Goal: Transaction & Acquisition: Purchase product/service

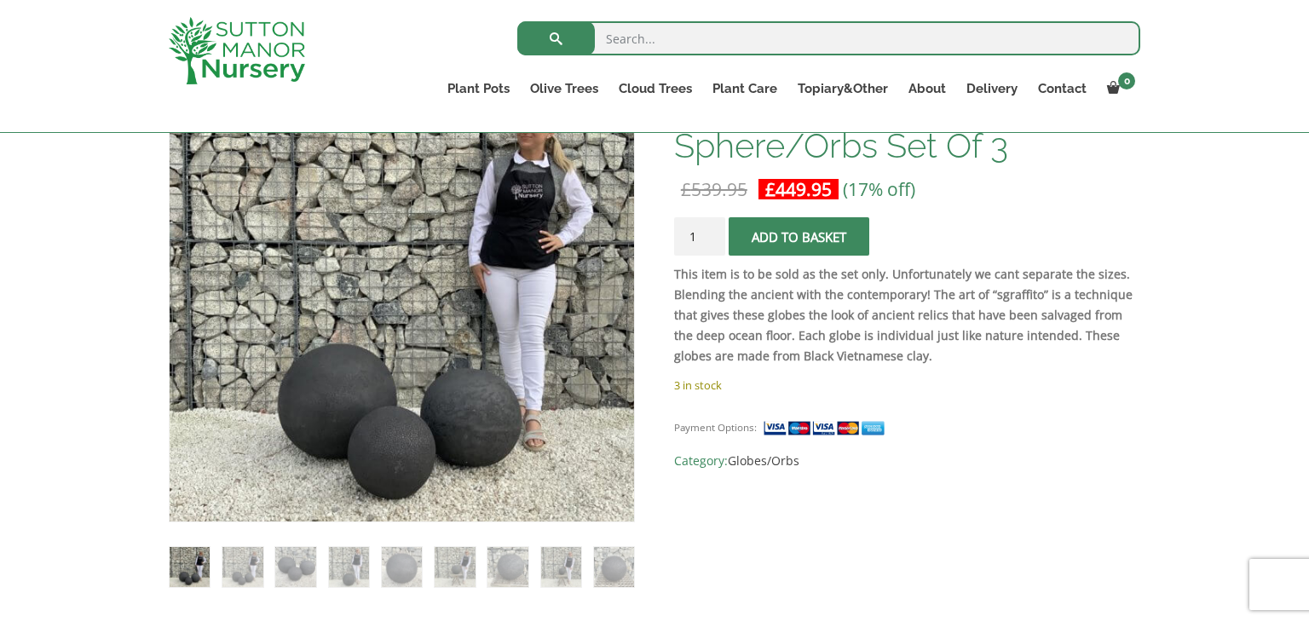
scroll to position [341, 0]
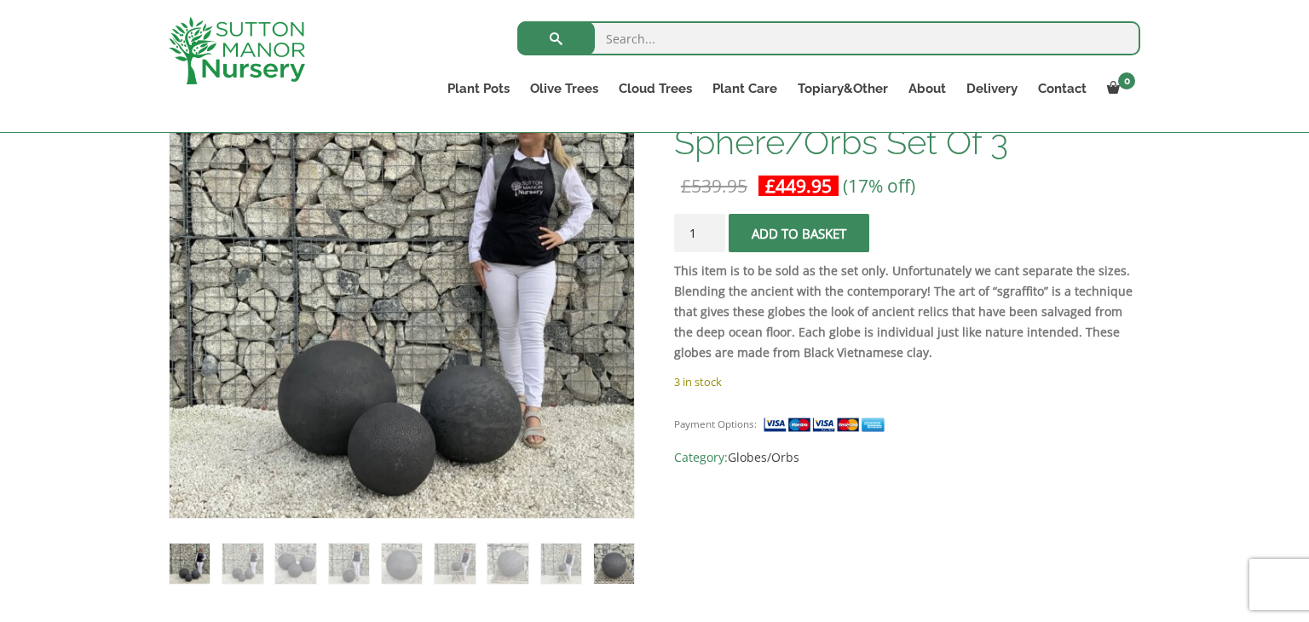
click at [618, 571] on img at bounding box center [614, 564] width 40 height 40
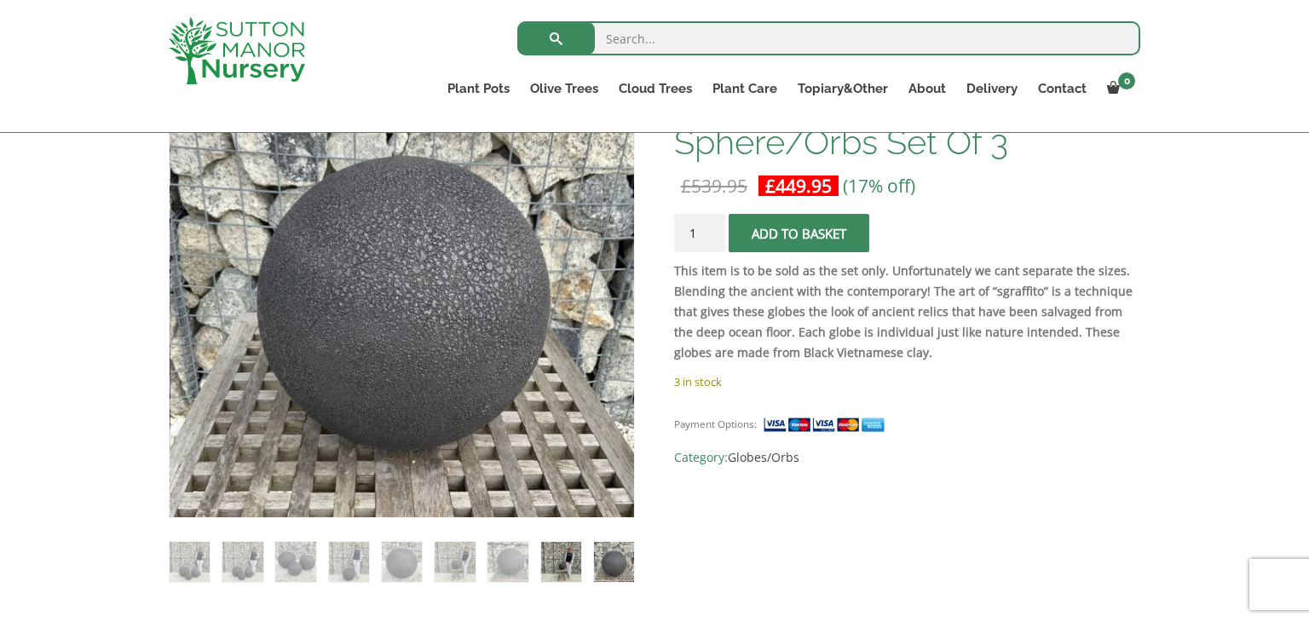
click at [542, 563] on img at bounding box center [561, 562] width 40 height 40
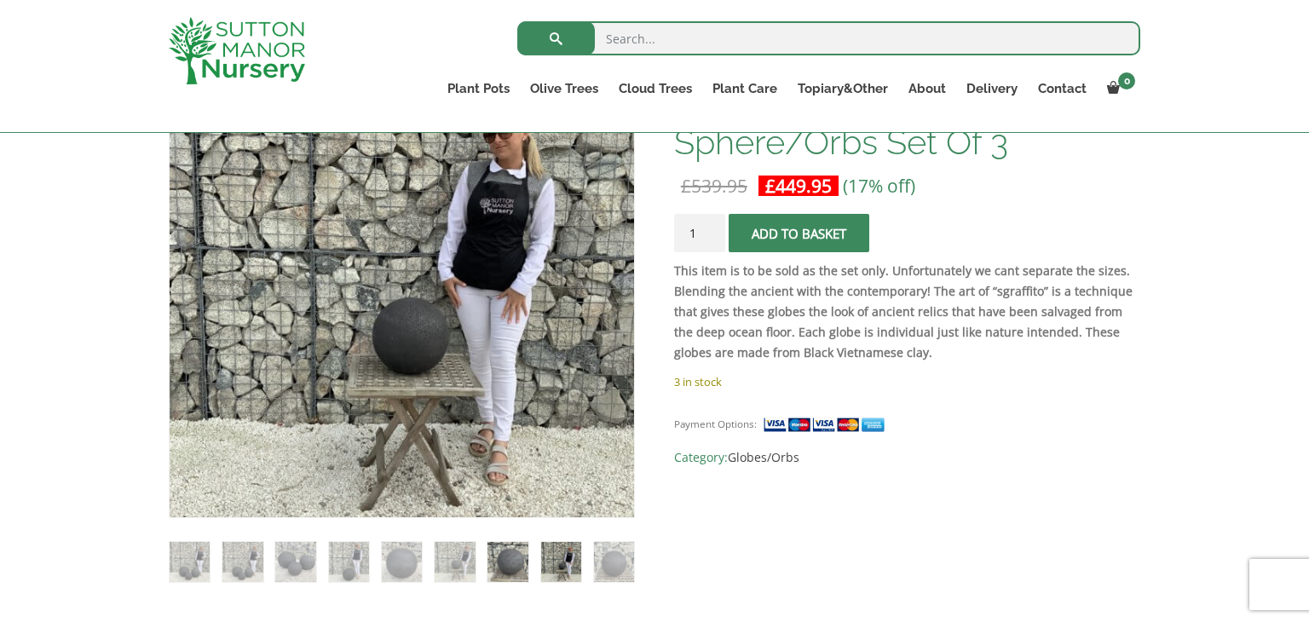
click at [496, 563] on img at bounding box center [507, 562] width 40 height 40
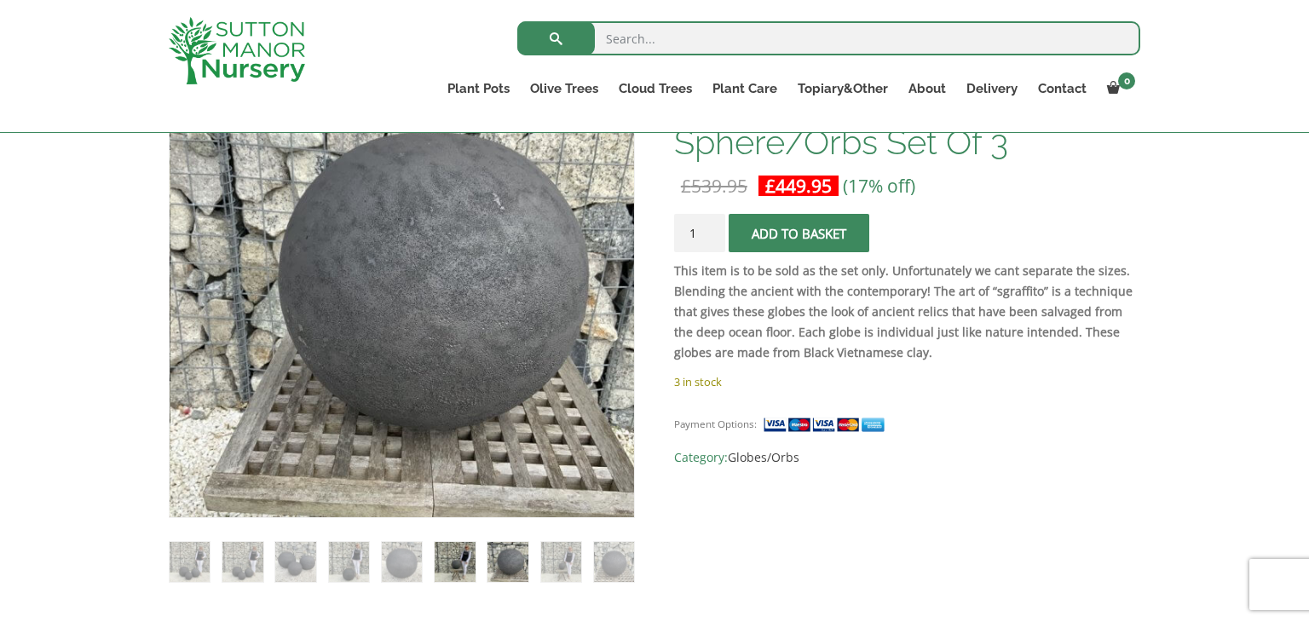
click at [442, 553] on img at bounding box center [454, 562] width 40 height 40
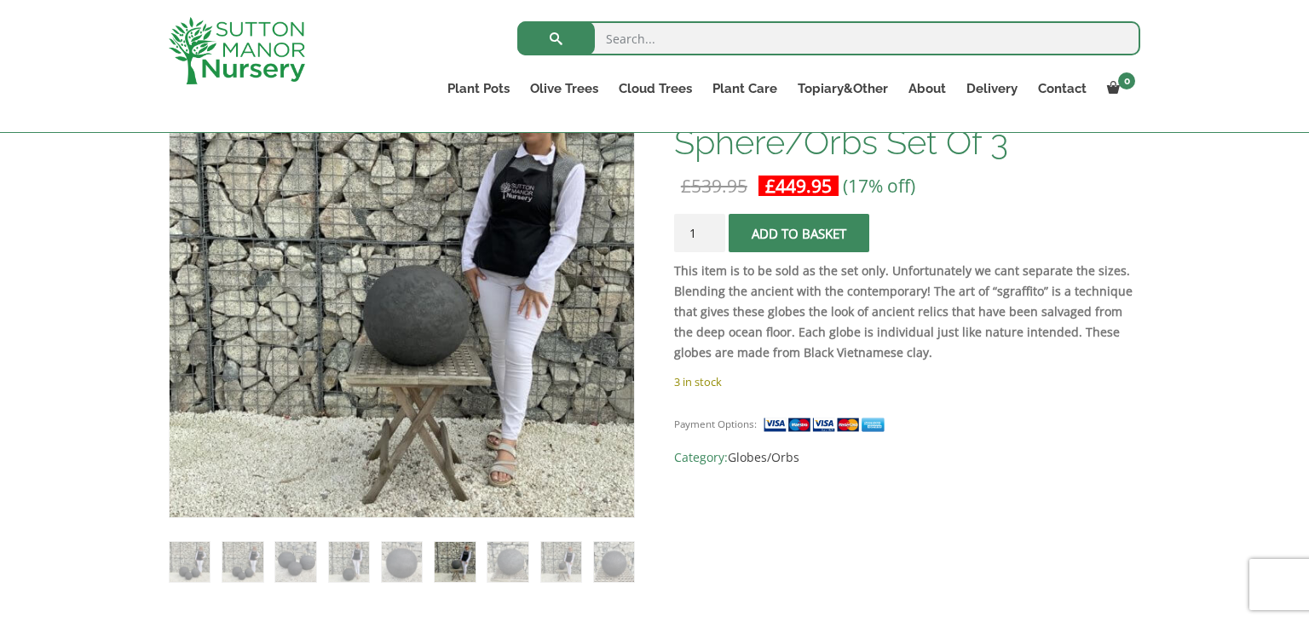
click at [320, 548] on ol at bounding box center [402, 551] width 466 height 66
click at [253, 567] on img at bounding box center [242, 562] width 40 height 40
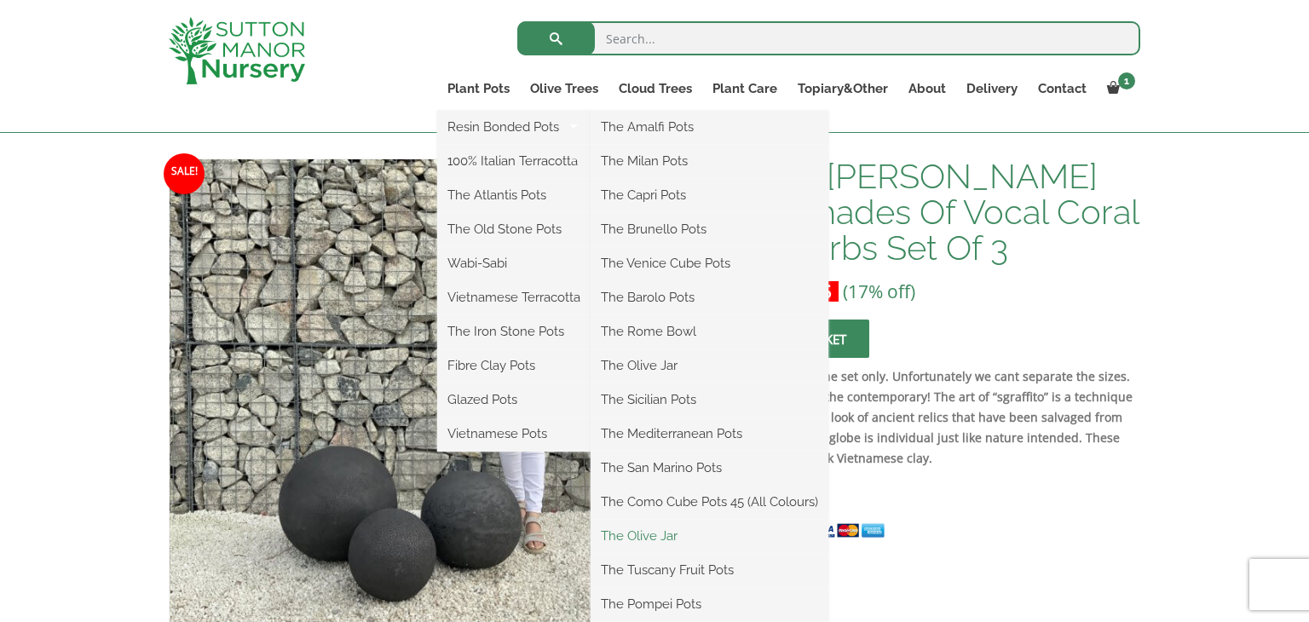
scroll to position [239, 0]
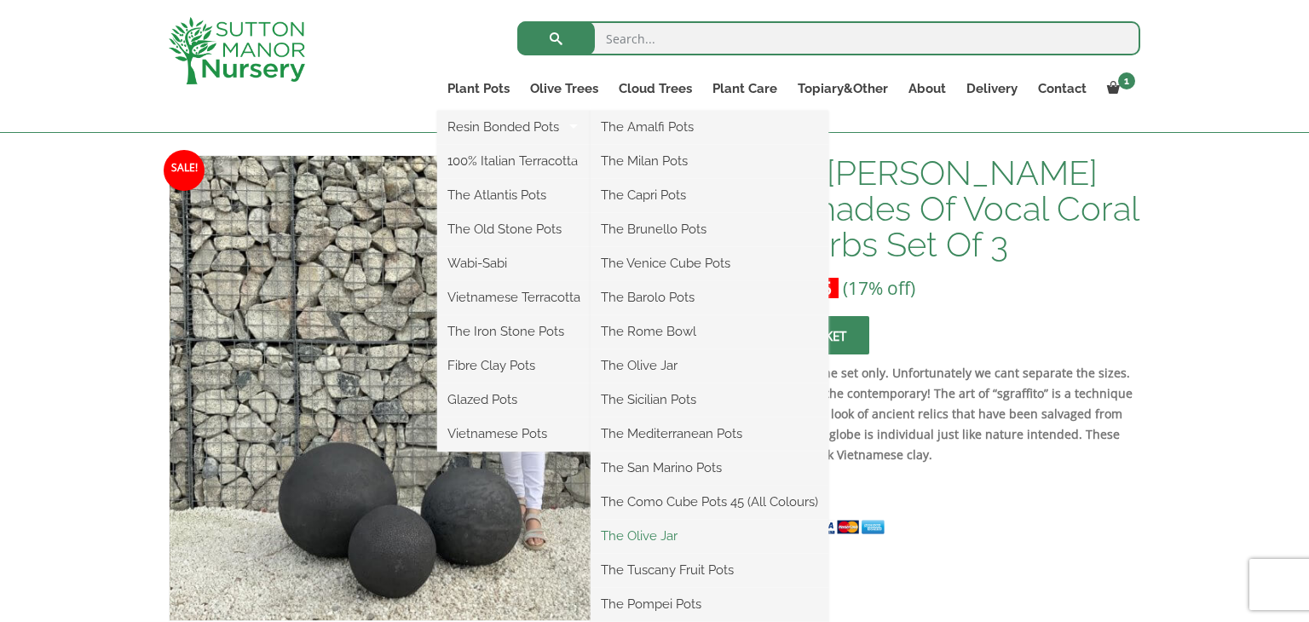
click at [666, 533] on link "The Olive Jar" at bounding box center [709, 536] width 238 height 26
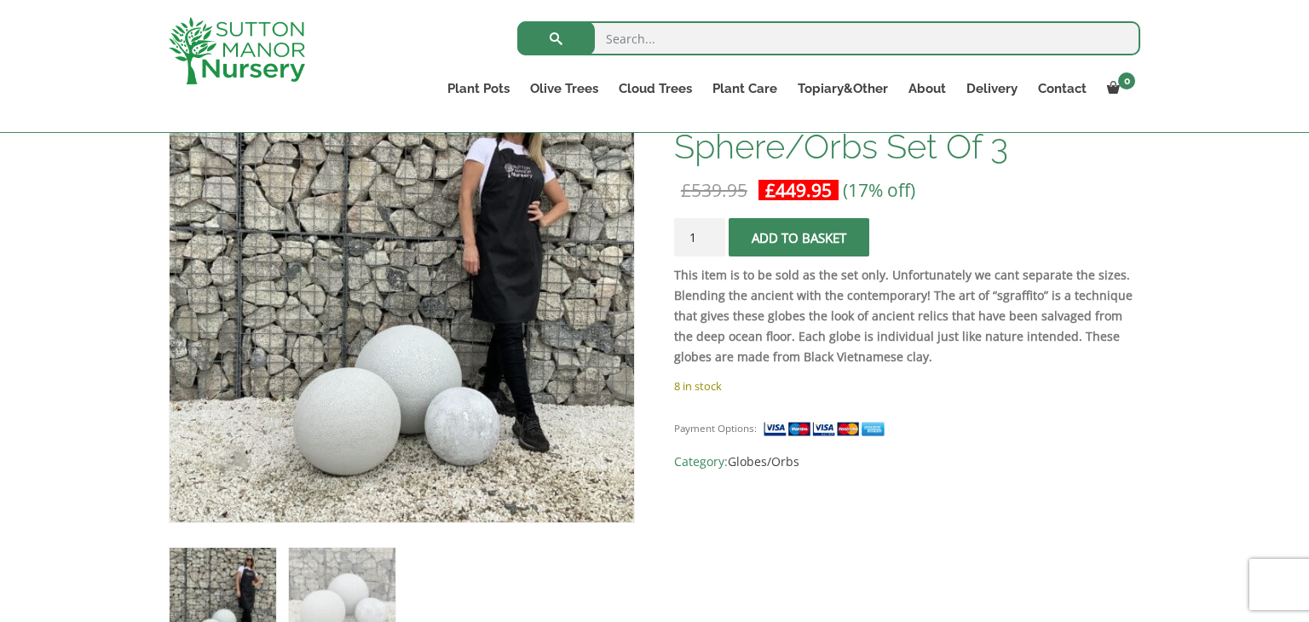
scroll to position [341, 0]
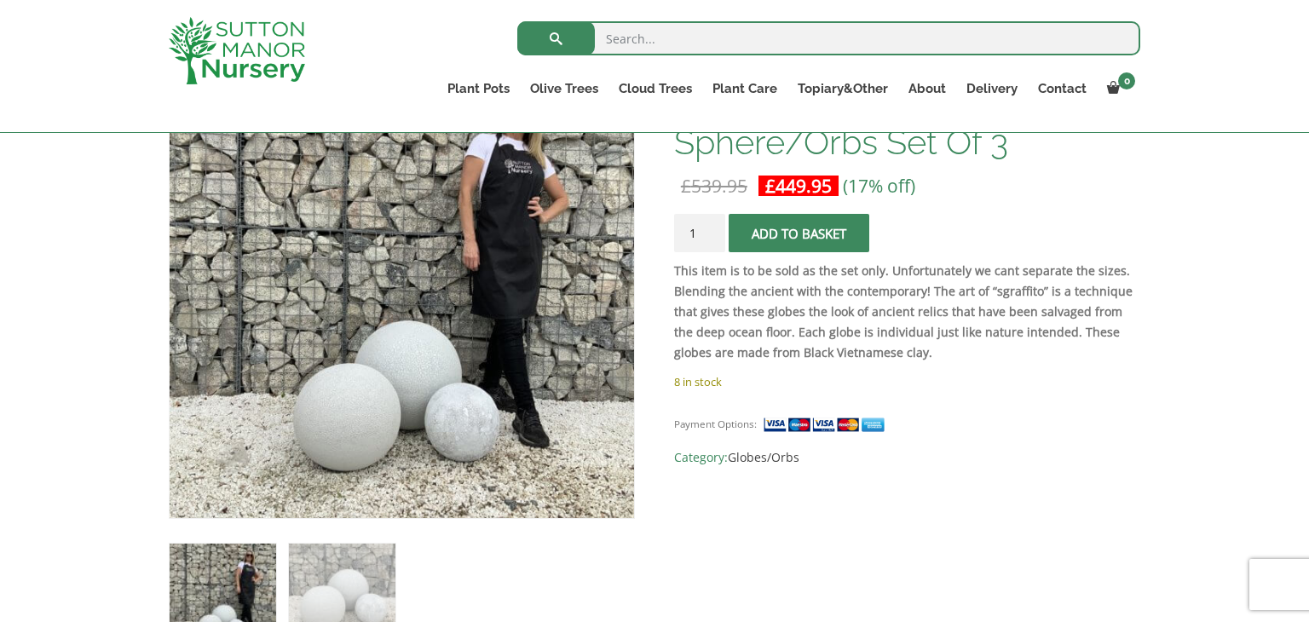
click at [398, 563] on ol at bounding box center [402, 585] width 466 height 132
click at [382, 563] on img at bounding box center [342, 597] width 106 height 106
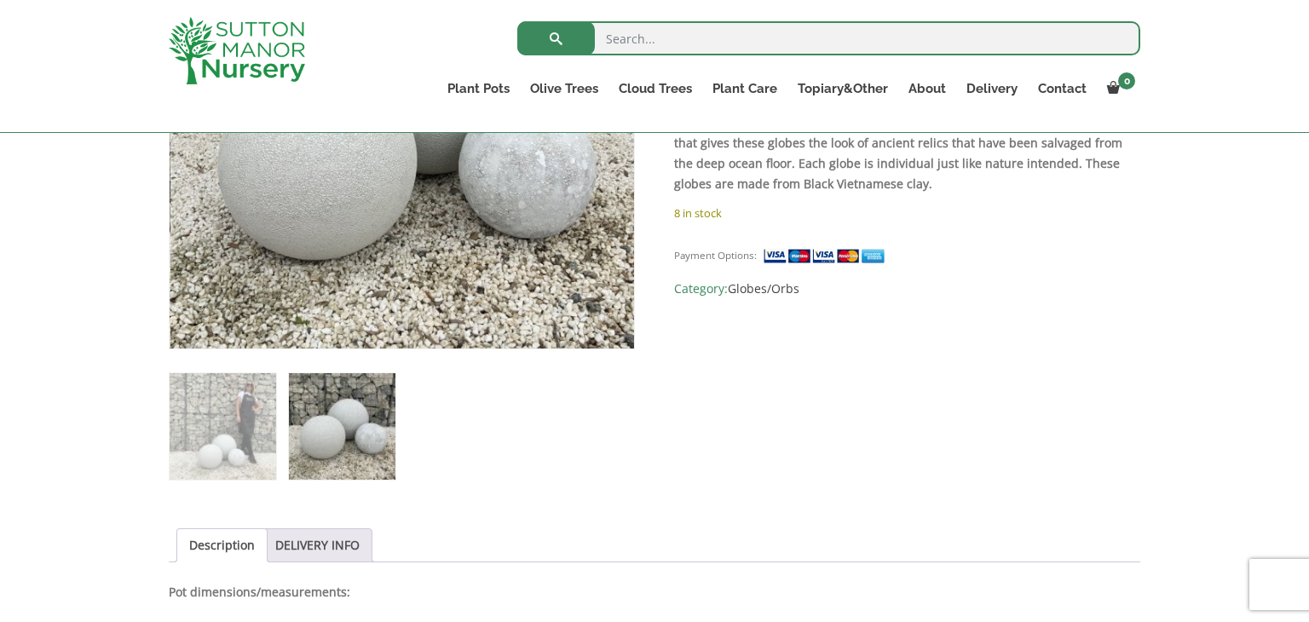
scroll to position [511, 0]
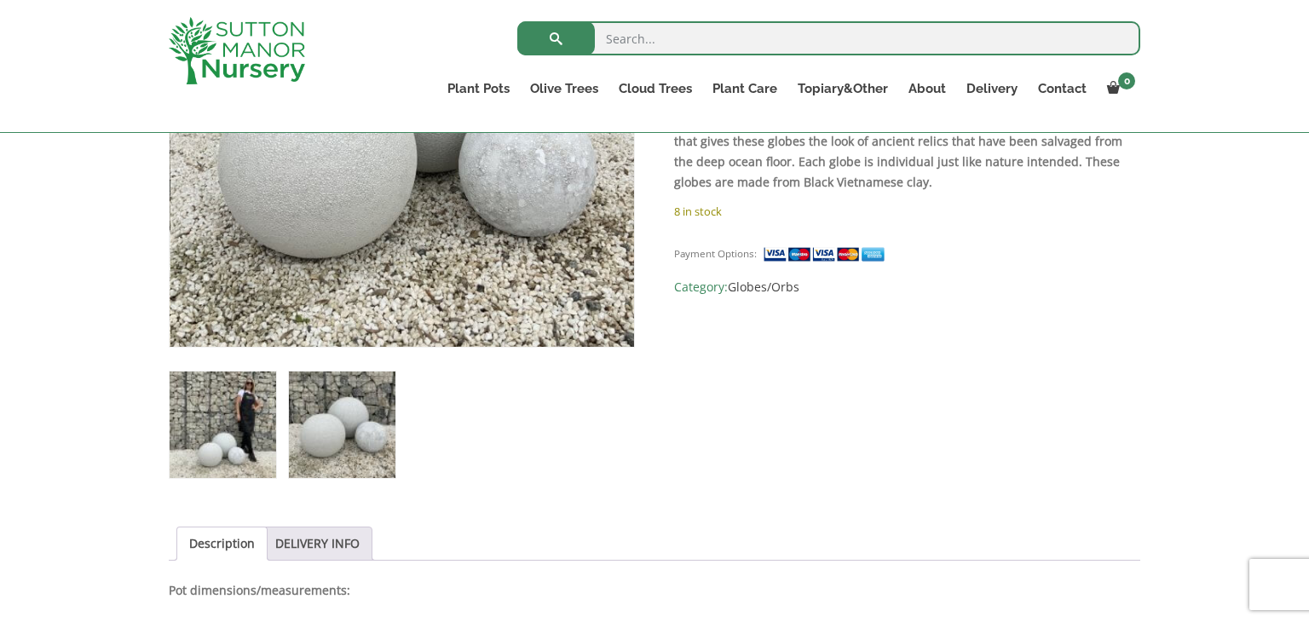
click at [251, 440] on img at bounding box center [223, 424] width 106 height 106
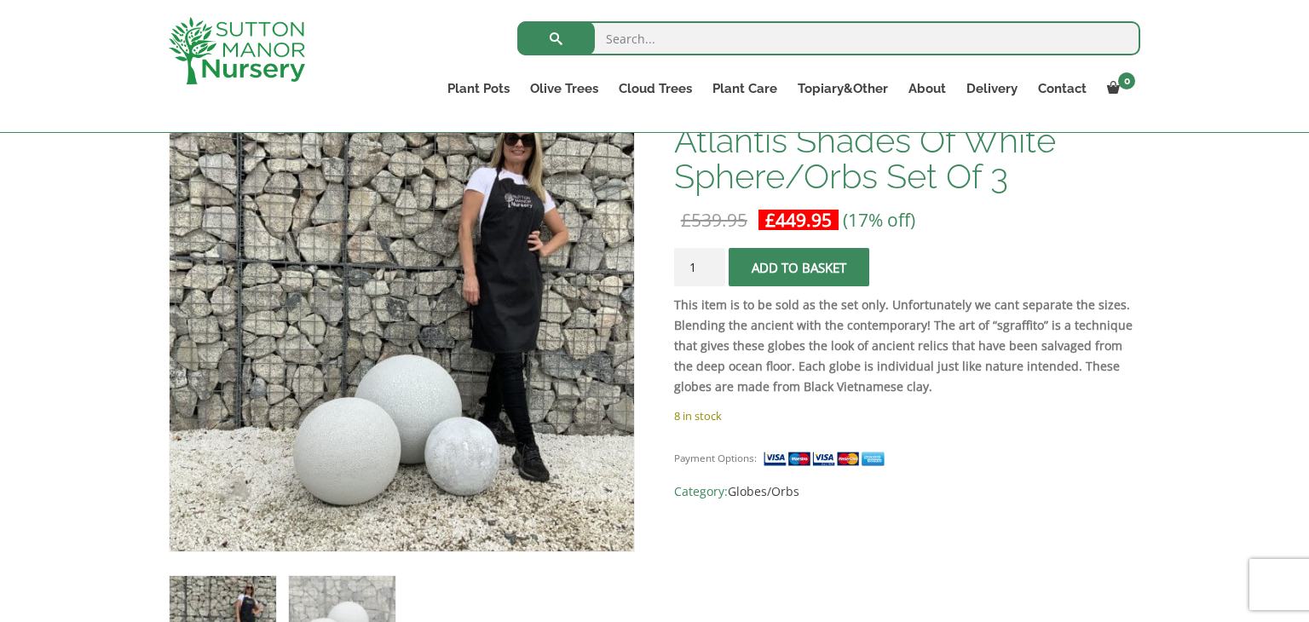
scroll to position [341, 0]
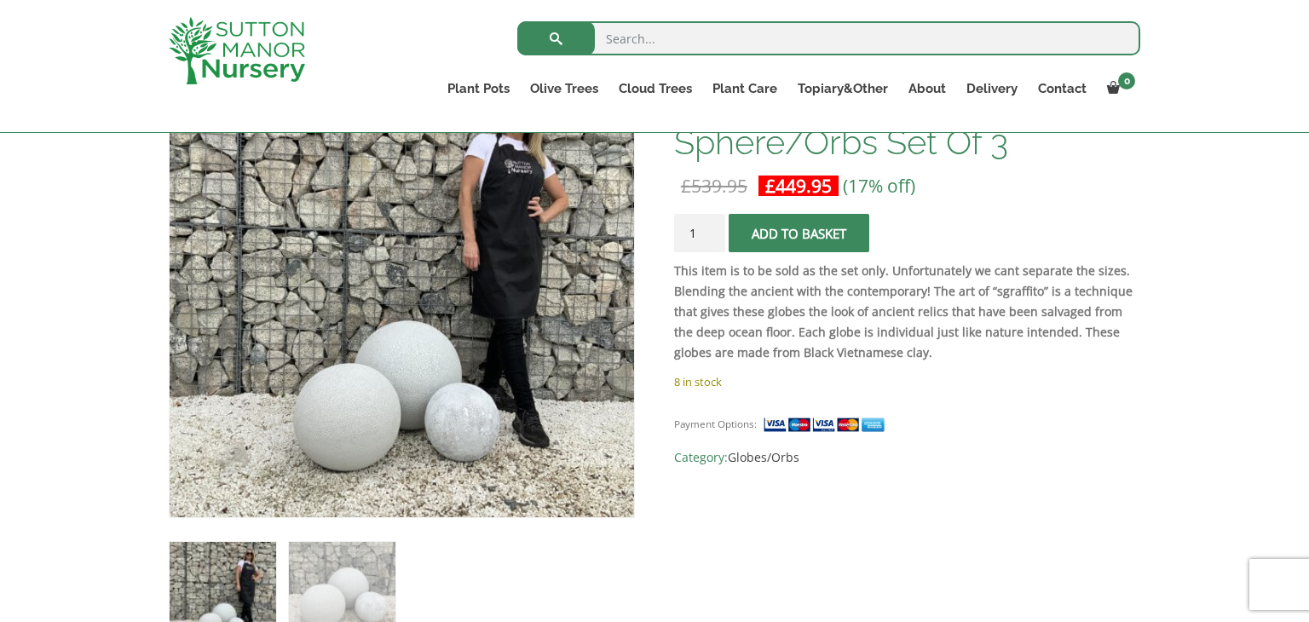
click at [798, 233] on span "submit" at bounding box center [798, 233] width 0 height 0
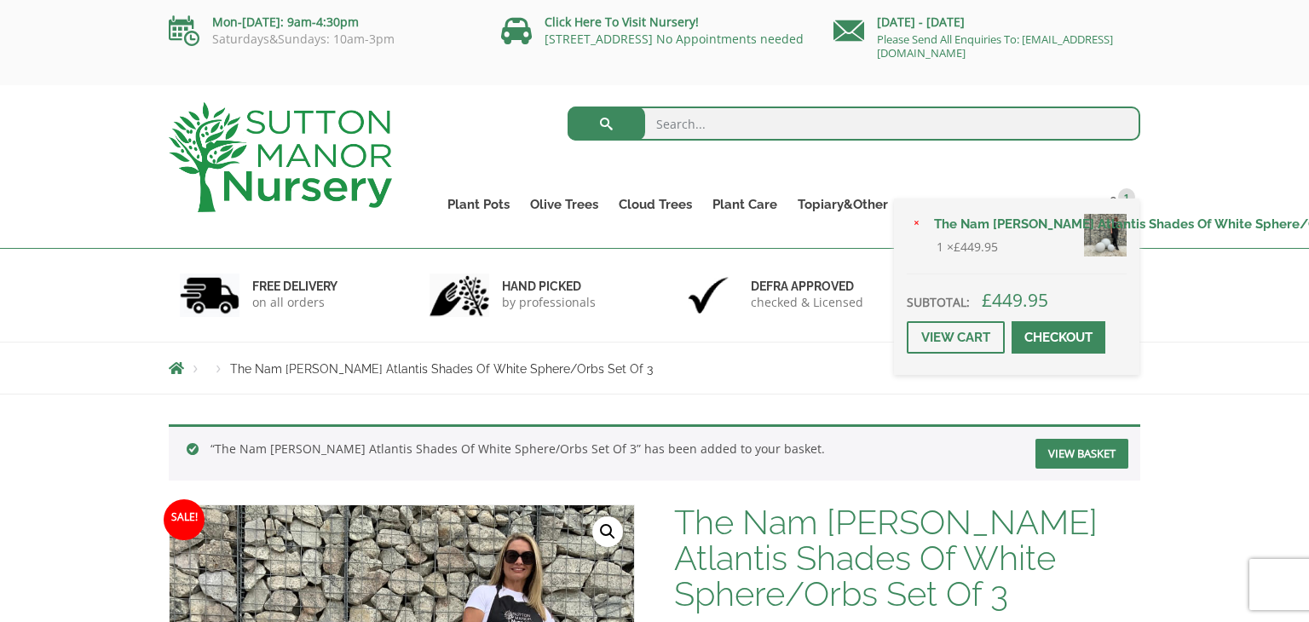
click at [1052, 341] on link "Checkout" at bounding box center [1058, 337] width 94 height 32
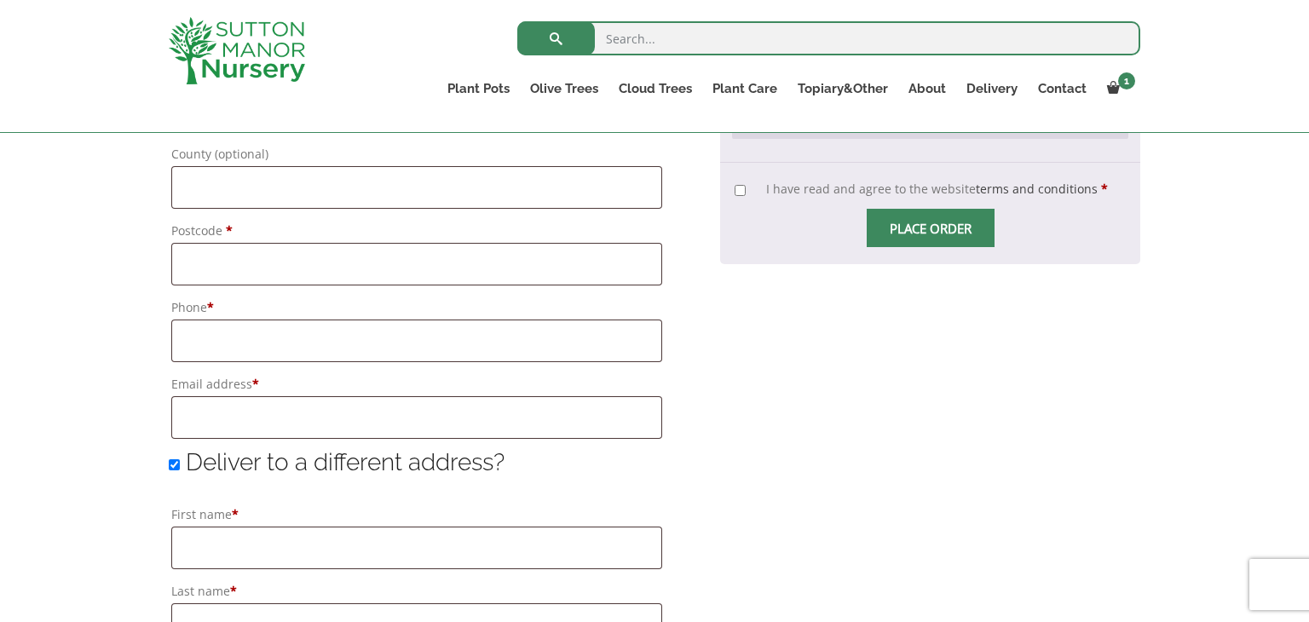
scroll to position [1022, 0]
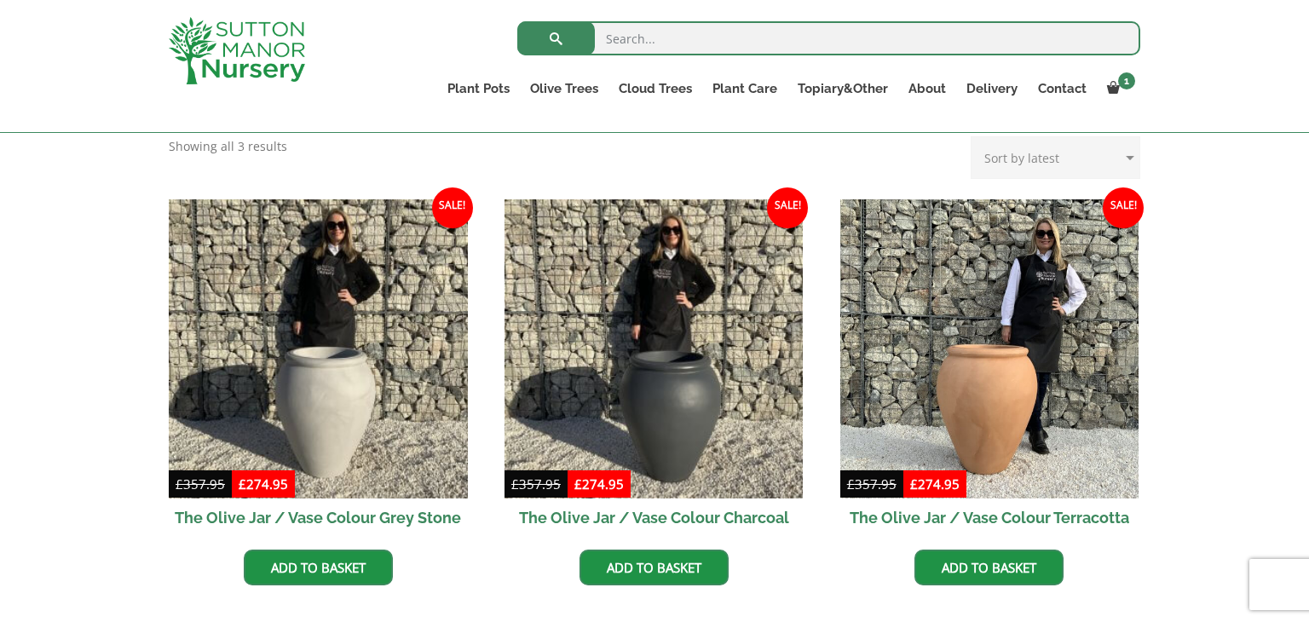
scroll to position [443, 0]
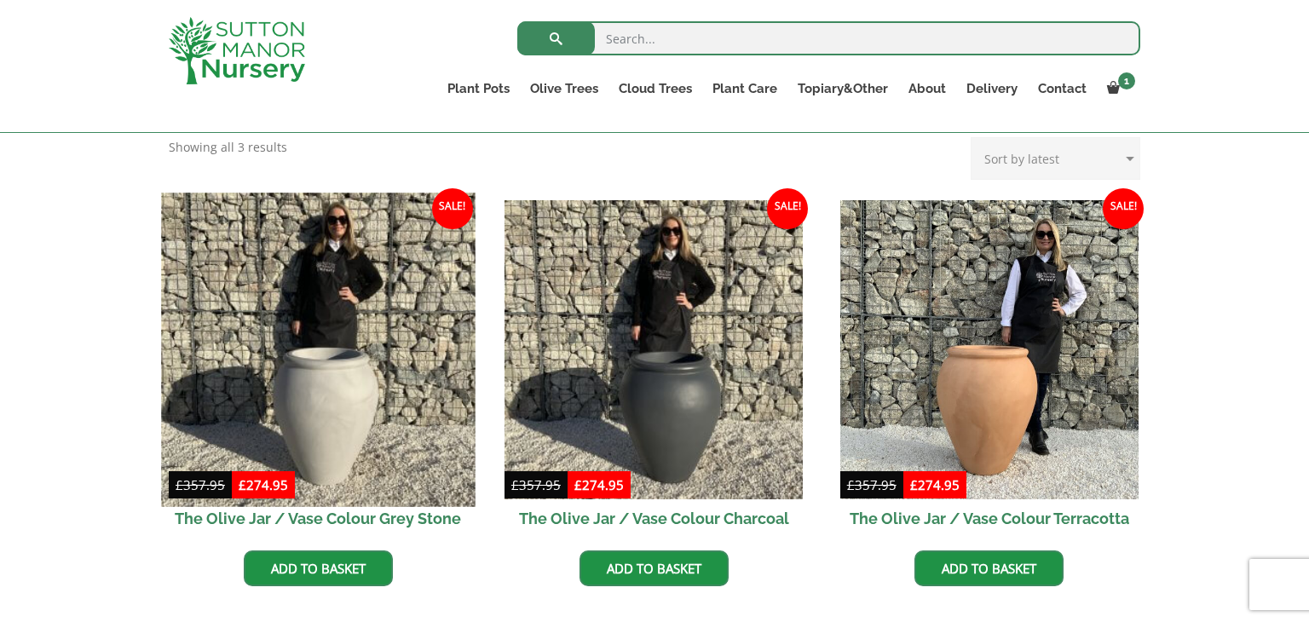
click at [378, 394] on img at bounding box center [317, 349] width 313 height 313
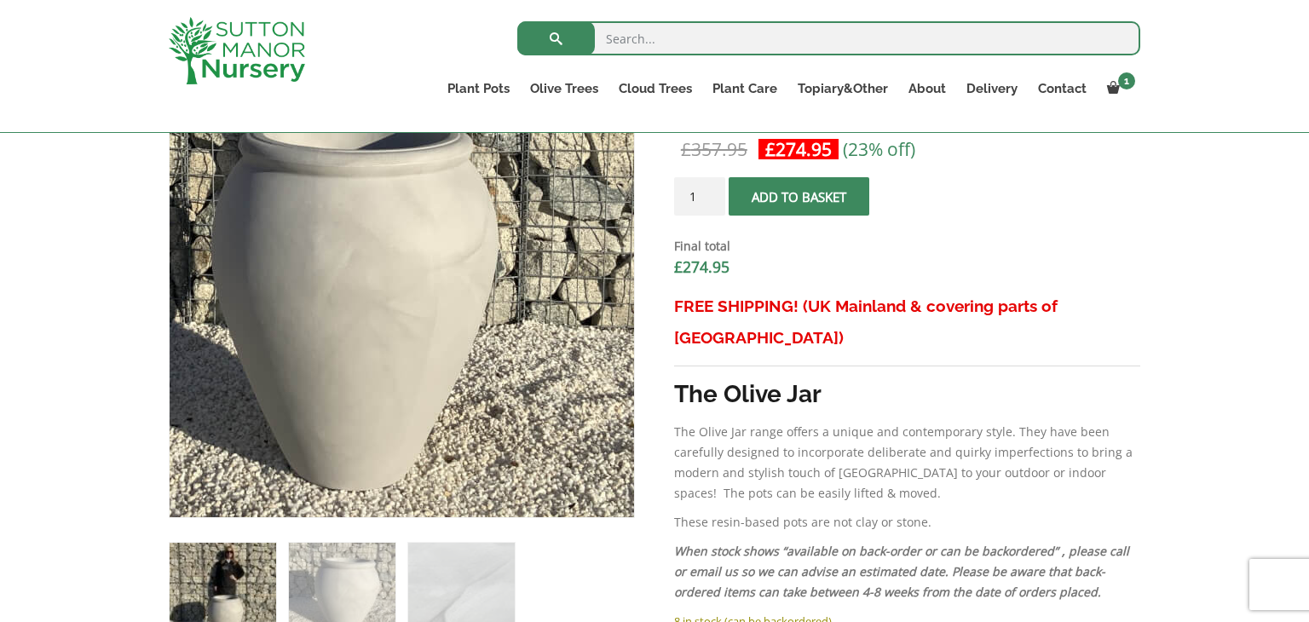
scroll to position [613, 0]
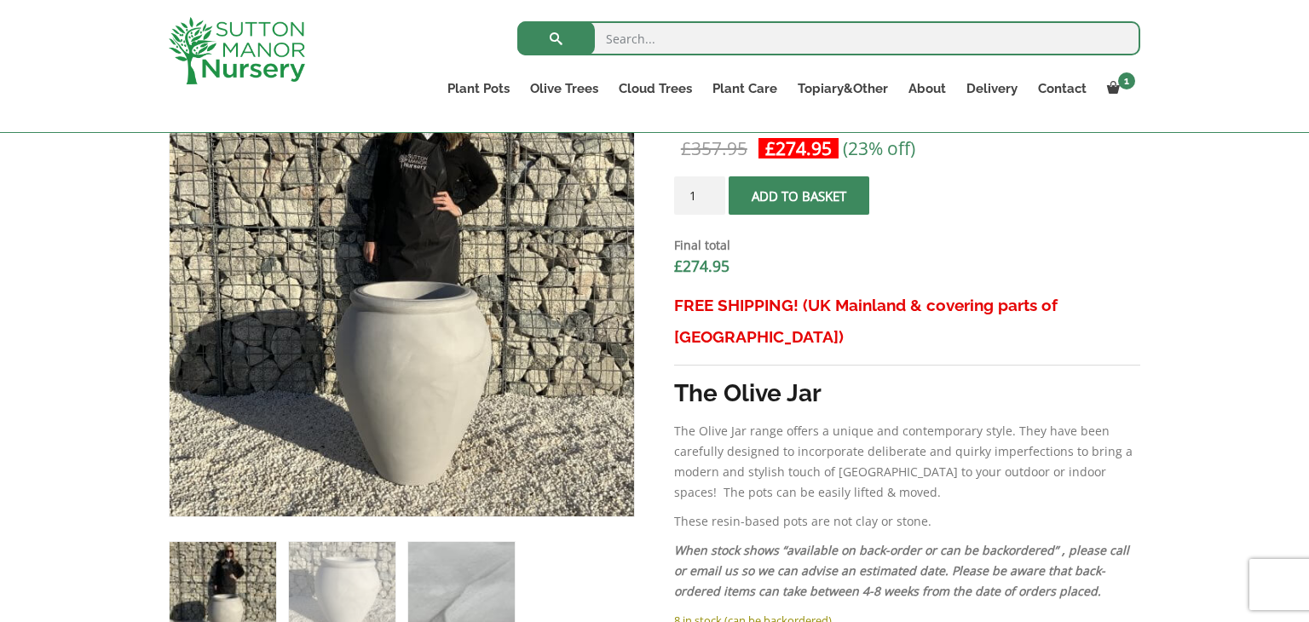
click at [429, 583] on img at bounding box center [461, 595] width 106 height 106
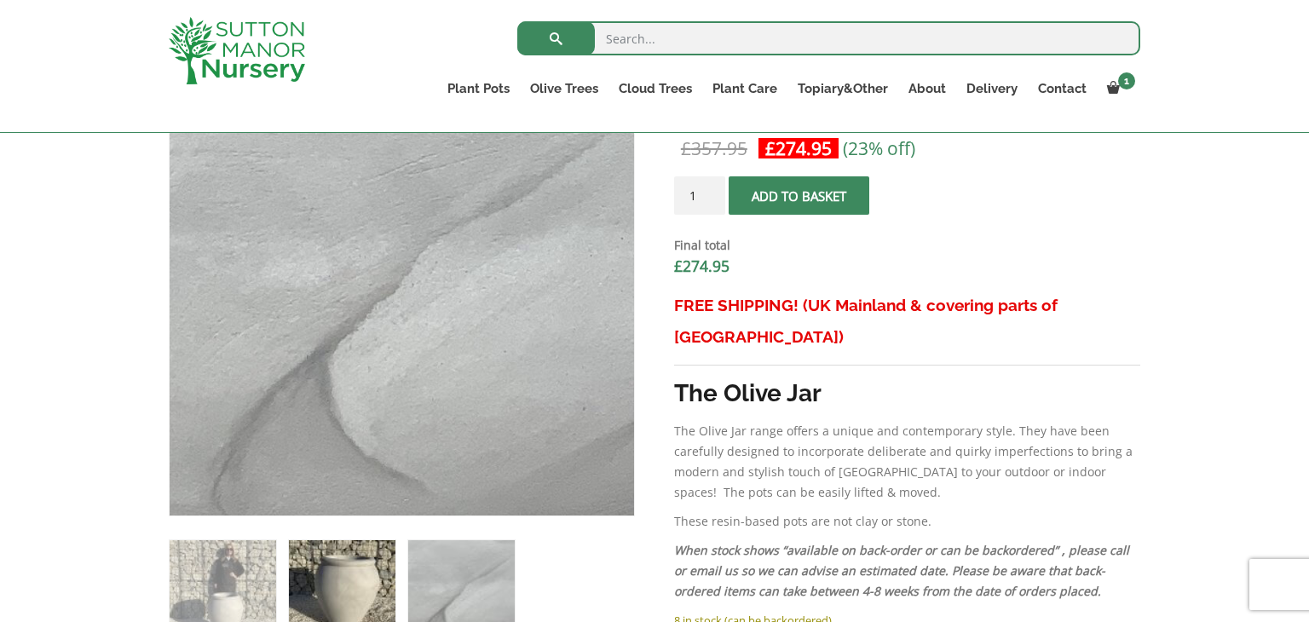
click at [338, 603] on img at bounding box center [342, 593] width 106 height 106
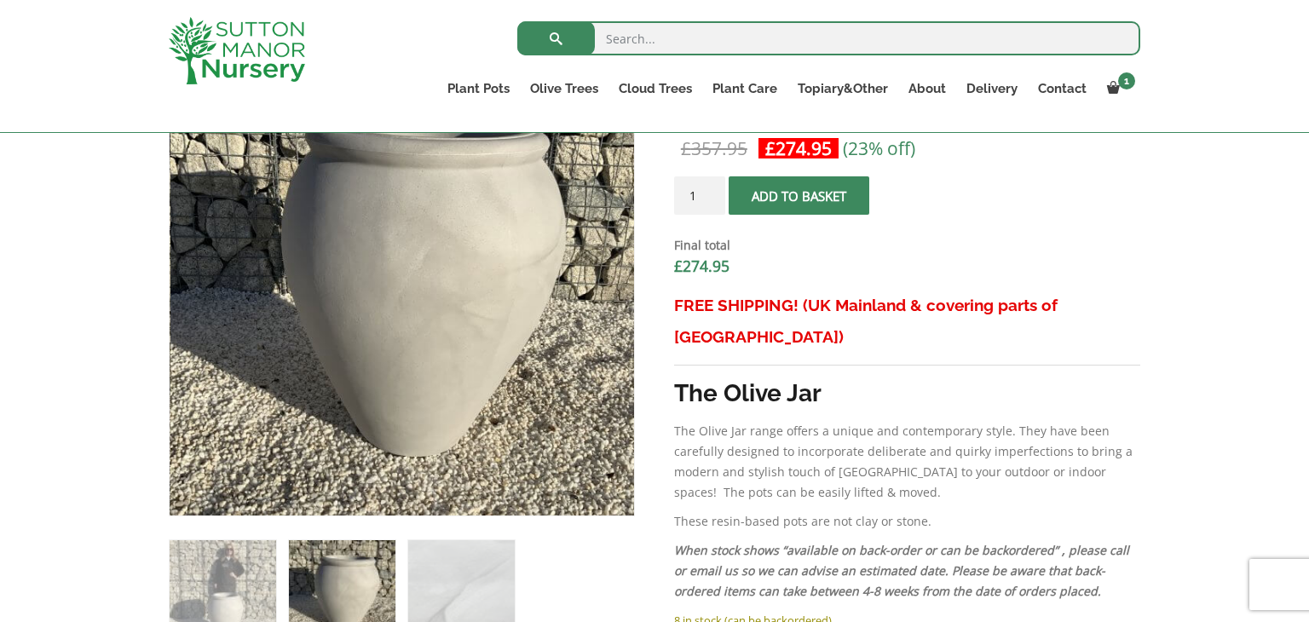
click at [589, 590] on ol at bounding box center [402, 582] width 466 height 132
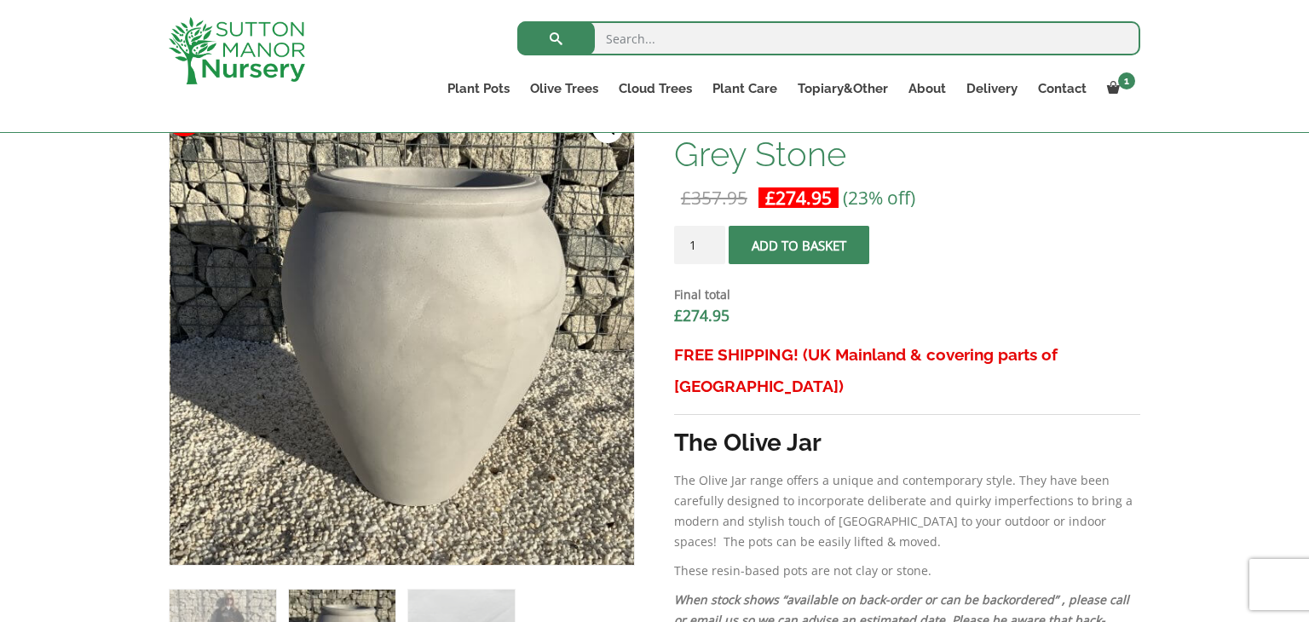
scroll to position [579, 0]
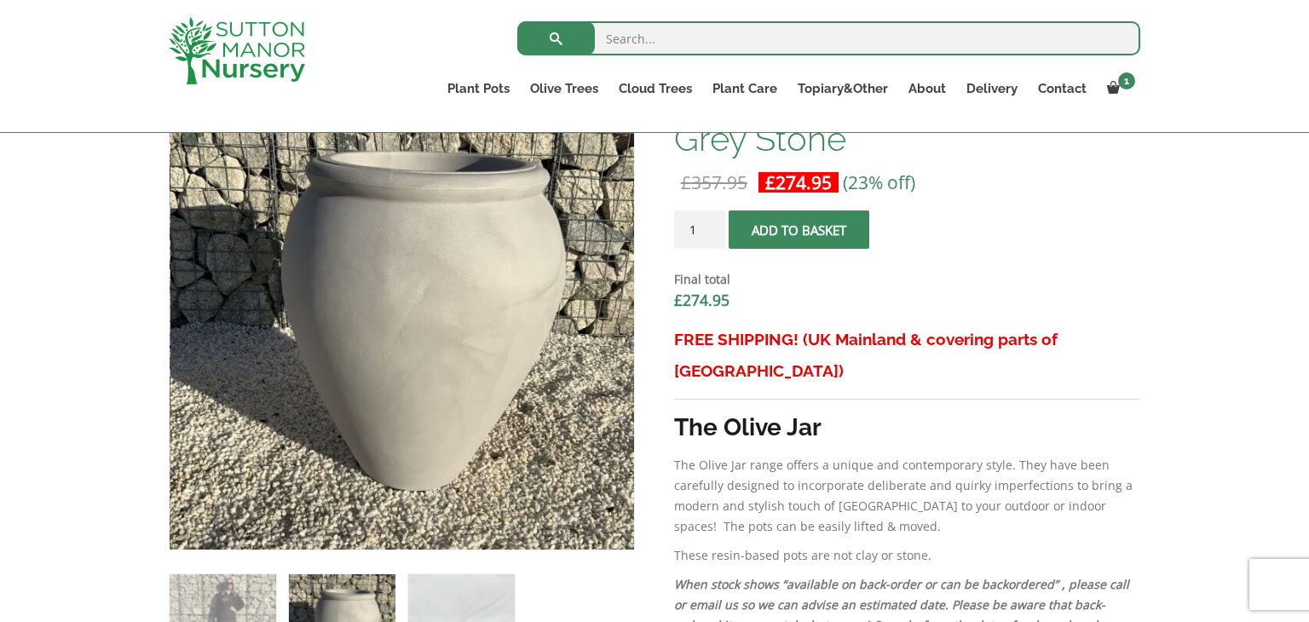
click at [798, 230] on span "submit" at bounding box center [798, 230] width 0 height 0
